Goal: Task Accomplishment & Management: Complete application form

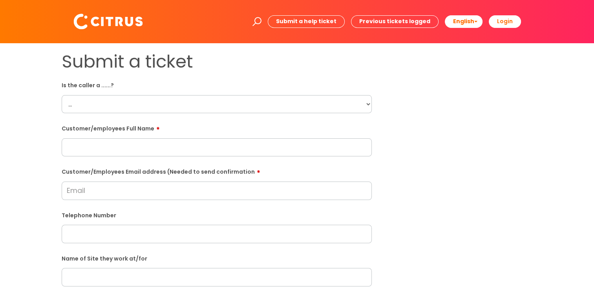
drag, startPoint x: 186, startPoint y: 100, endPoint x: 181, endPoint y: 105, distance: 7.8
click at [185, 100] on select "... Citrus Customer Citrus Employee [DEMOGRAPHIC_DATA] Supplier" at bounding box center [217, 104] width 310 height 18
click at [181, 104] on select "... Citrus Customer Citrus Employee [DEMOGRAPHIC_DATA] Supplier" at bounding box center [217, 104] width 310 height 18
select select "Supplier"
click at [62, 95] on select "... Citrus Customer Citrus Employee [DEMOGRAPHIC_DATA] Supplier" at bounding box center [217, 104] width 310 height 18
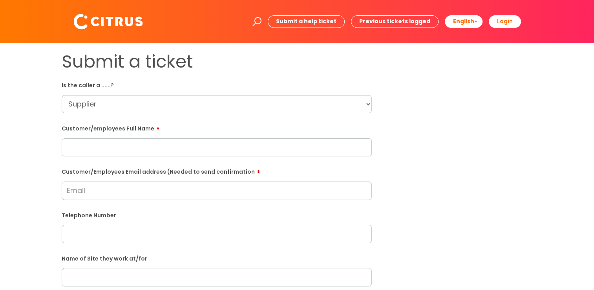
click at [119, 146] on input "text" at bounding box center [217, 147] width 310 height 18
click at [186, 145] on input "text" at bounding box center [217, 147] width 310 height 18
click at [215, 103] on select "... Citrus Customer Citrus Employee [DEMOGRAPHIC_DATA] Supplier" at bounding box center [217, 104] width 310 height 18
click at [62, 95] on select "... Citrus Customer Citrus Employee [DEMOGRAPHIC_DATA] Supplier" at bounding box center [217, 104] width 310 height 18
click at [108, 178] on div "Customer/Employees Email address (Needed to send confirmation" at bounding box center [217, 182] width 310 height 35
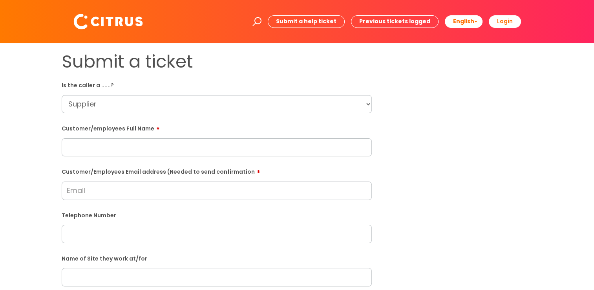
click at [134, 148] on input "text" at bounding box center [217, 147] width 310 height 18
paste input "[PERSON_NAME]"
type input "[PERSON_NAME]"
click at [134, 233] on input "text" at bounding box center [217, 234] width 310 height 18
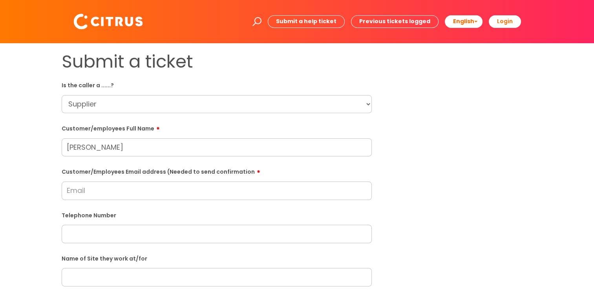
paste input "07340053175"
click at [86, 236] on input "07340053175" at bounding box center [217, 234] width 310 height 18
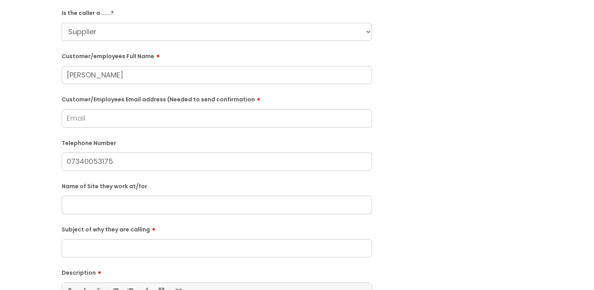
scroll to position [157, 0]
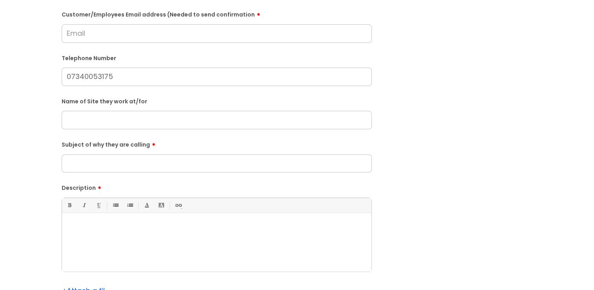
type input "07340053175"
click at [121, 249] on div at bounding box center [216, 244] width 309 height 54
click at [124, 124] on input "text" at bounding box center [217, 120] width 310 height 18
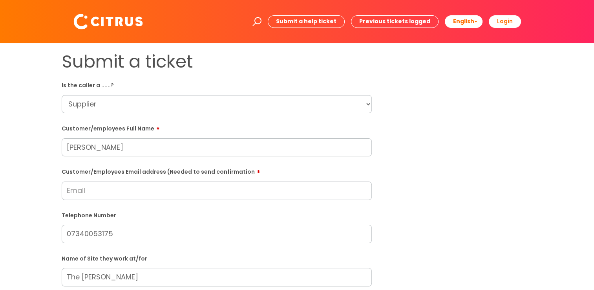
type input "The [PERSON_NAME]"
click at [110, 194] on input "Customer/Employees Email address (Needed to send confirmation" at bounding box center [217, 190] width 310 height 18
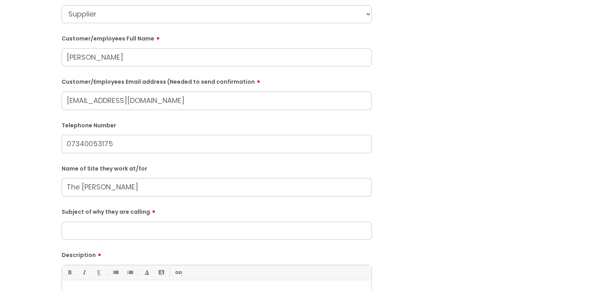
scroll to position [118, 0]
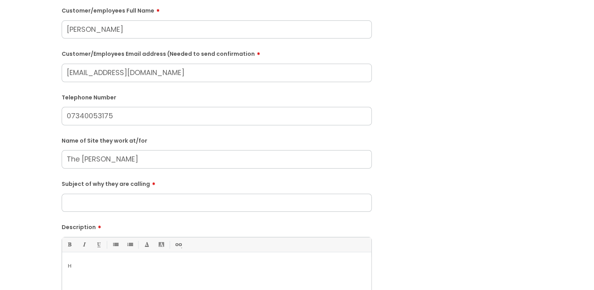
type input "[EMAIL_ADDRESS][DOMAIN_NAME]"
click at [161, 208] on input "Subject of why they are calling" at bounding box center [217, 203] width 310 height 18
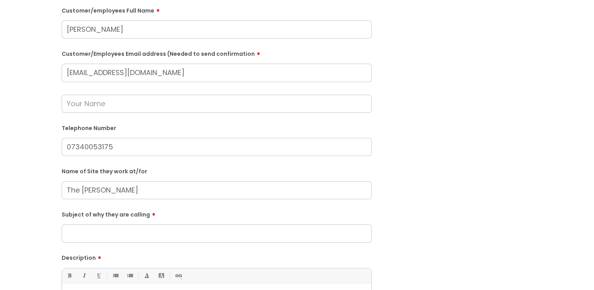
click at [148, 232] on input "Subject of why they are calling" at bounding box center [217, 233] width 310 height 18
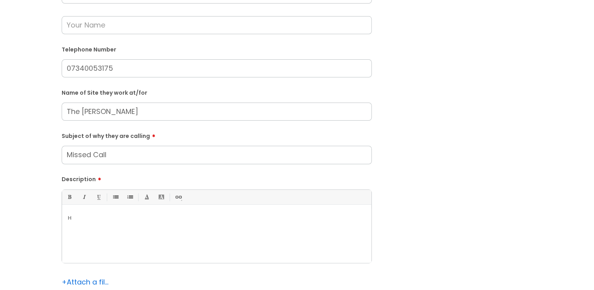
type input "Missed Call"
click at [129, 222] on div "H" at bounding box center [216, 235] width 309 height 54
drag, startPoint x: 129, startPoint y: 222, endPoint x: -85, endPoint y: 179, distance: 217.8
click at [141, 241] on div at bounding box center [216, 235] width 309 height 54
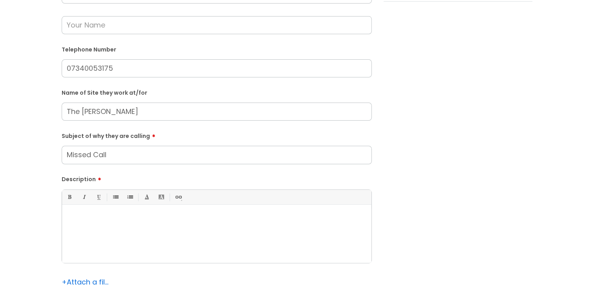
click at [133, 211] on div at bounding box center [216, 235] width 309 height 54
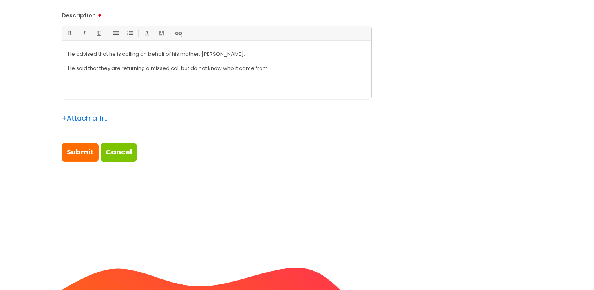
scroll to position [471, 0]
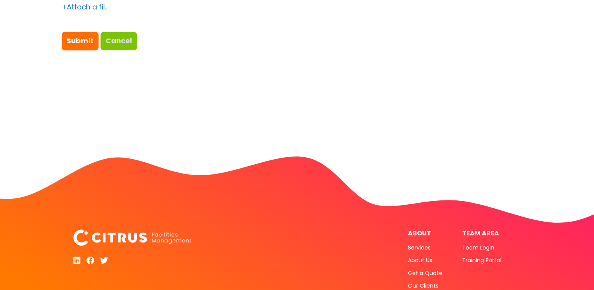
drag, startPoint x: 119, startPoint y: 51, endPoint x: 115, endPoint y: 45, distance: 7.6
click at [84, 44] on input "Submit" at bounding box center [80, 41] width 37 height 18
type input "Please Wait..."
